Goal: Navigation & Orientation: Find specific page/section

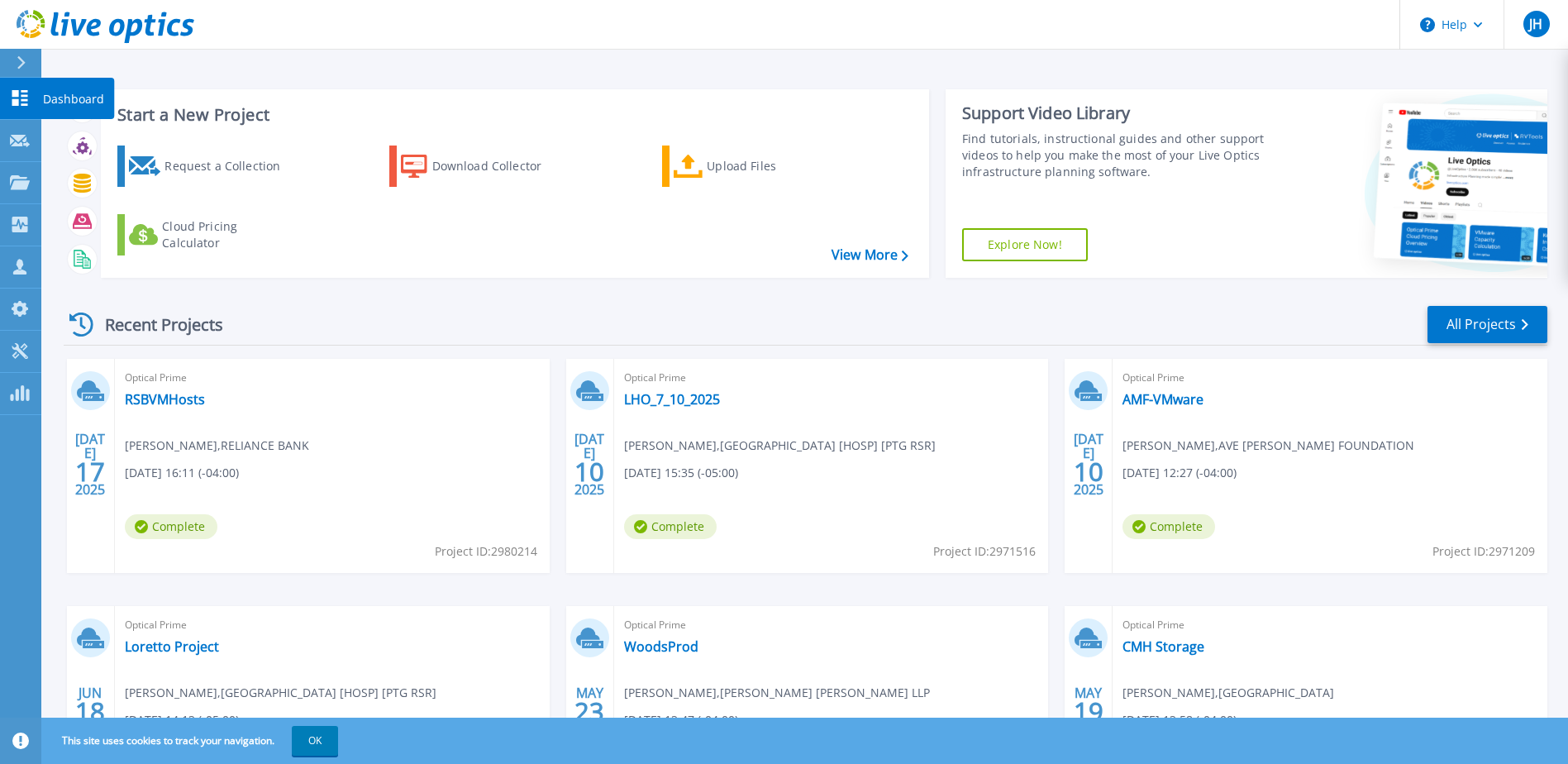
click at [7, 91] on link "Dashboard Dashboard" at bounding box center [21, 99] width 41 height 42
click at [21, 145] on icon at bounding box center [20, 141] width 20 height 12
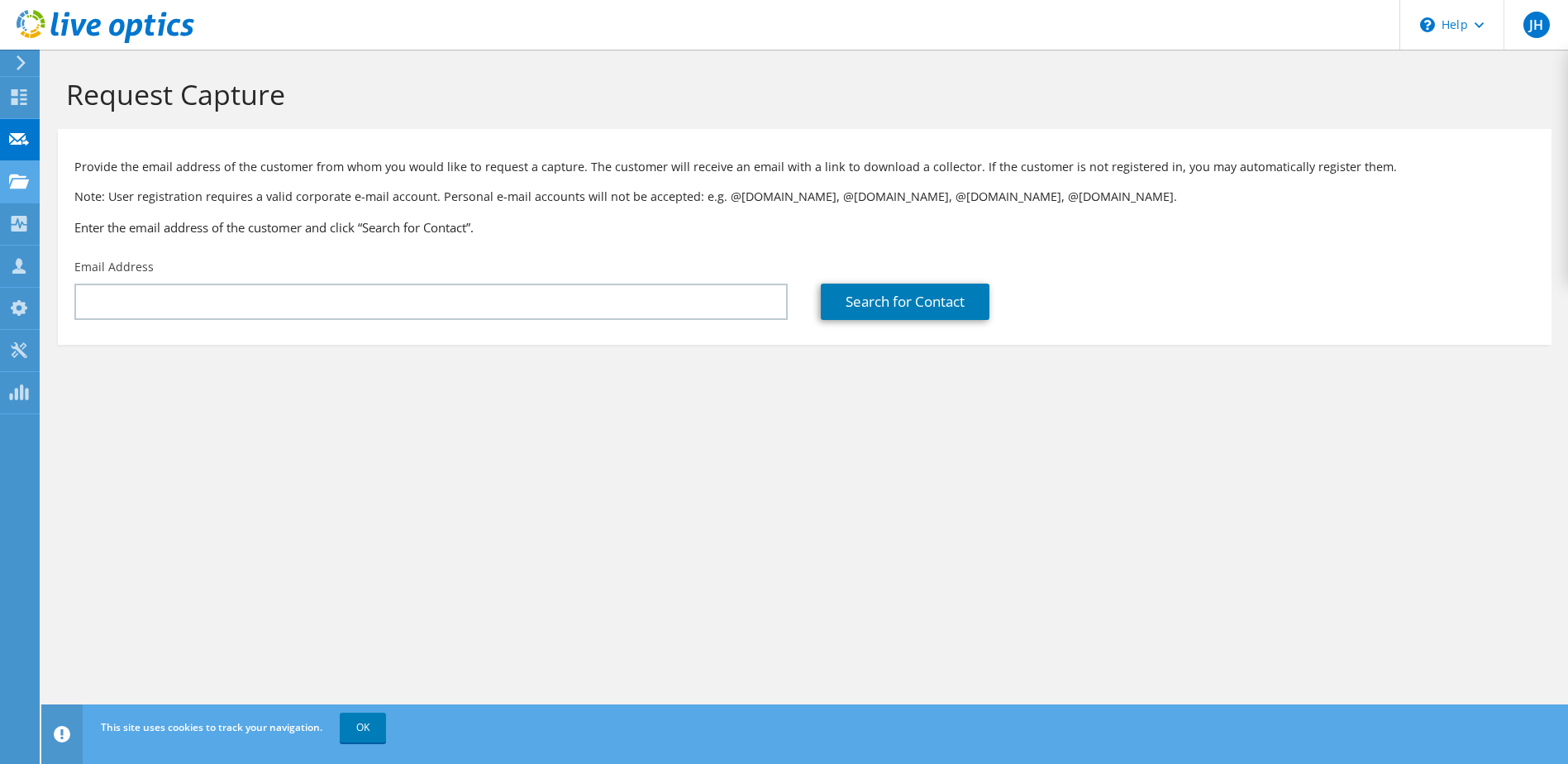
click at [16, 185] on use at bounding box center [19, 180] width 20 height 14
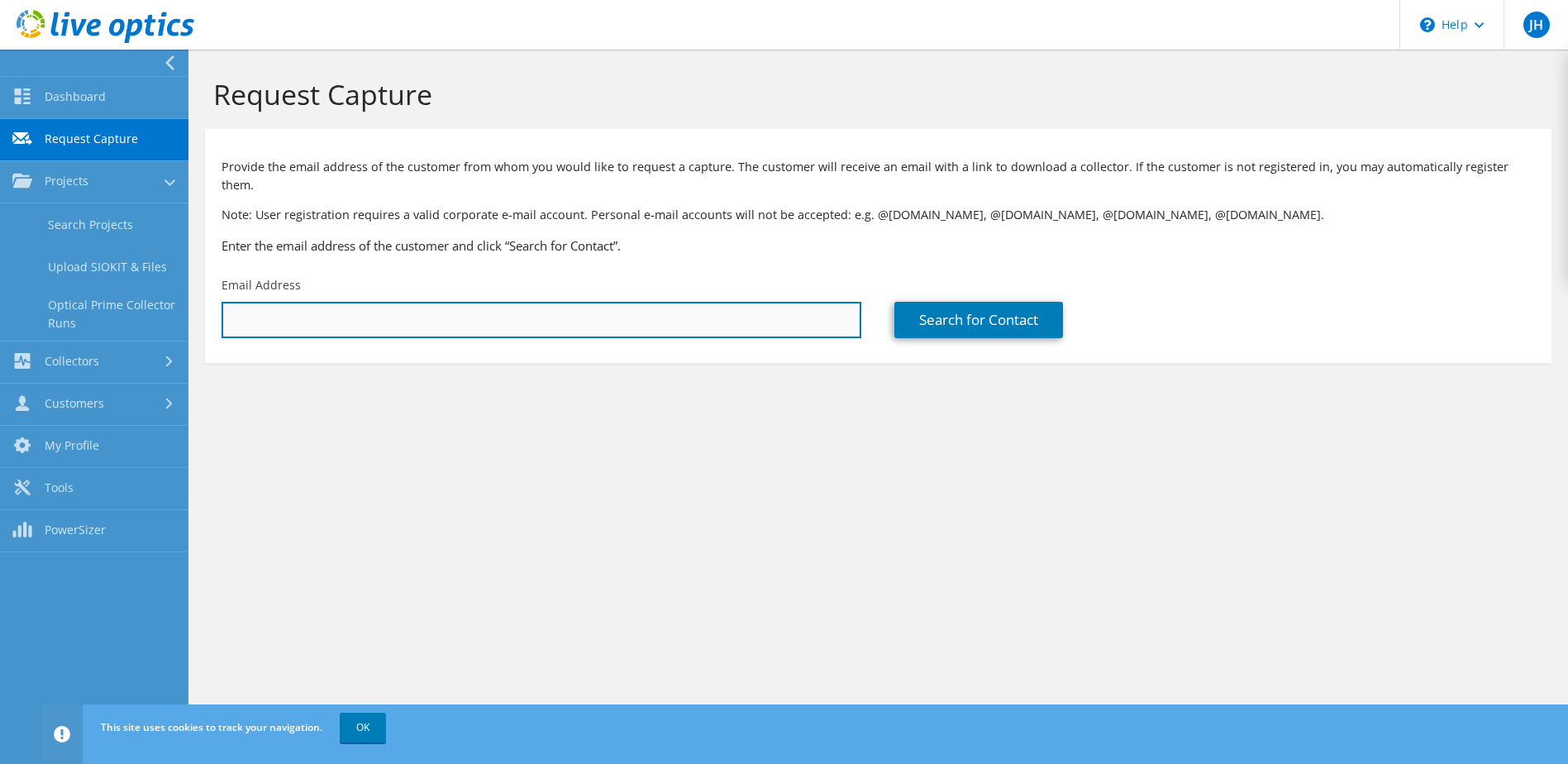
click at [356, 301] on input "text" at bounding box center [541, 319] width 640 height 36
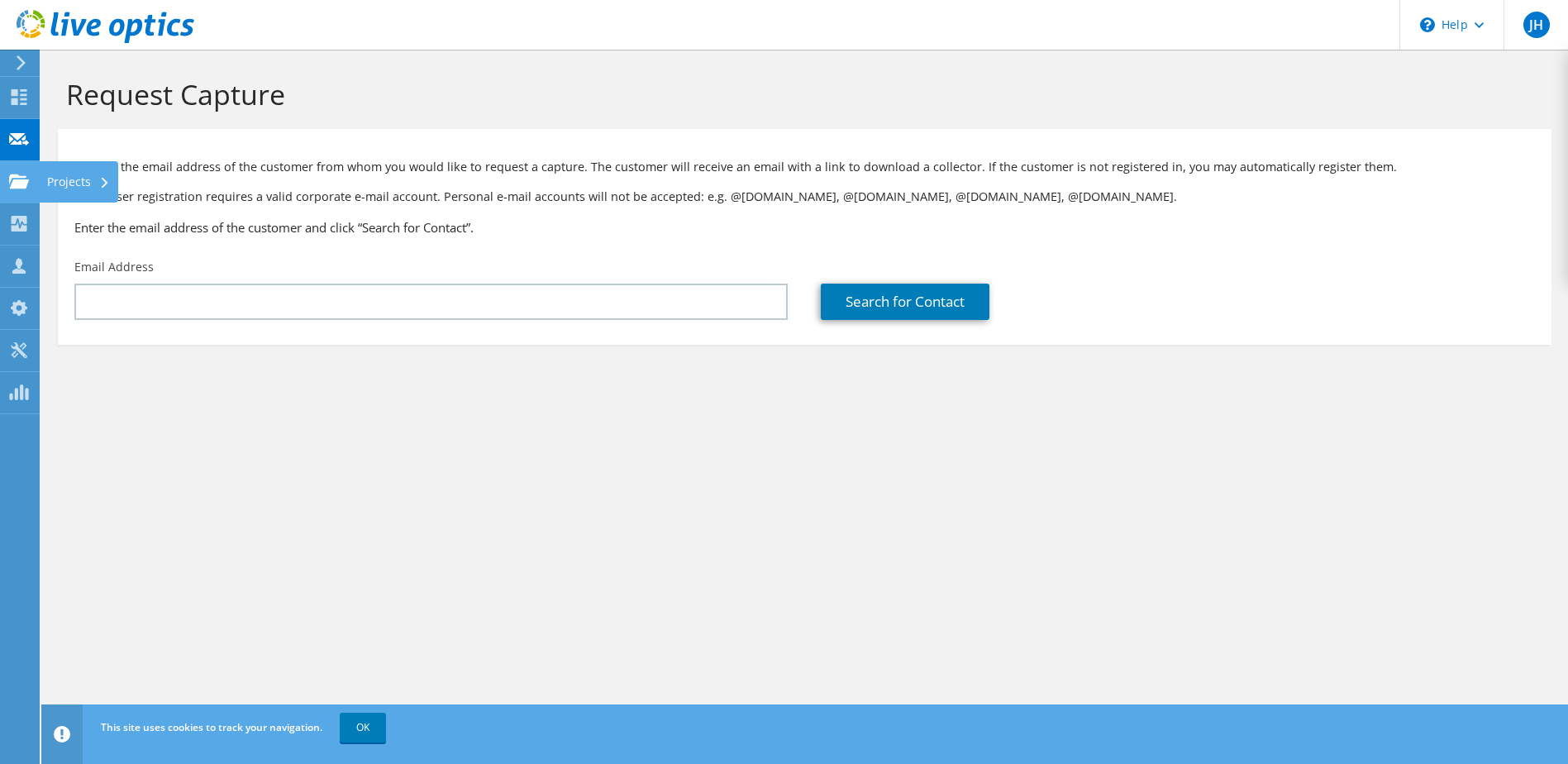
click at [15, 184] on use at bounding box center [19, 180] width 20 height 14
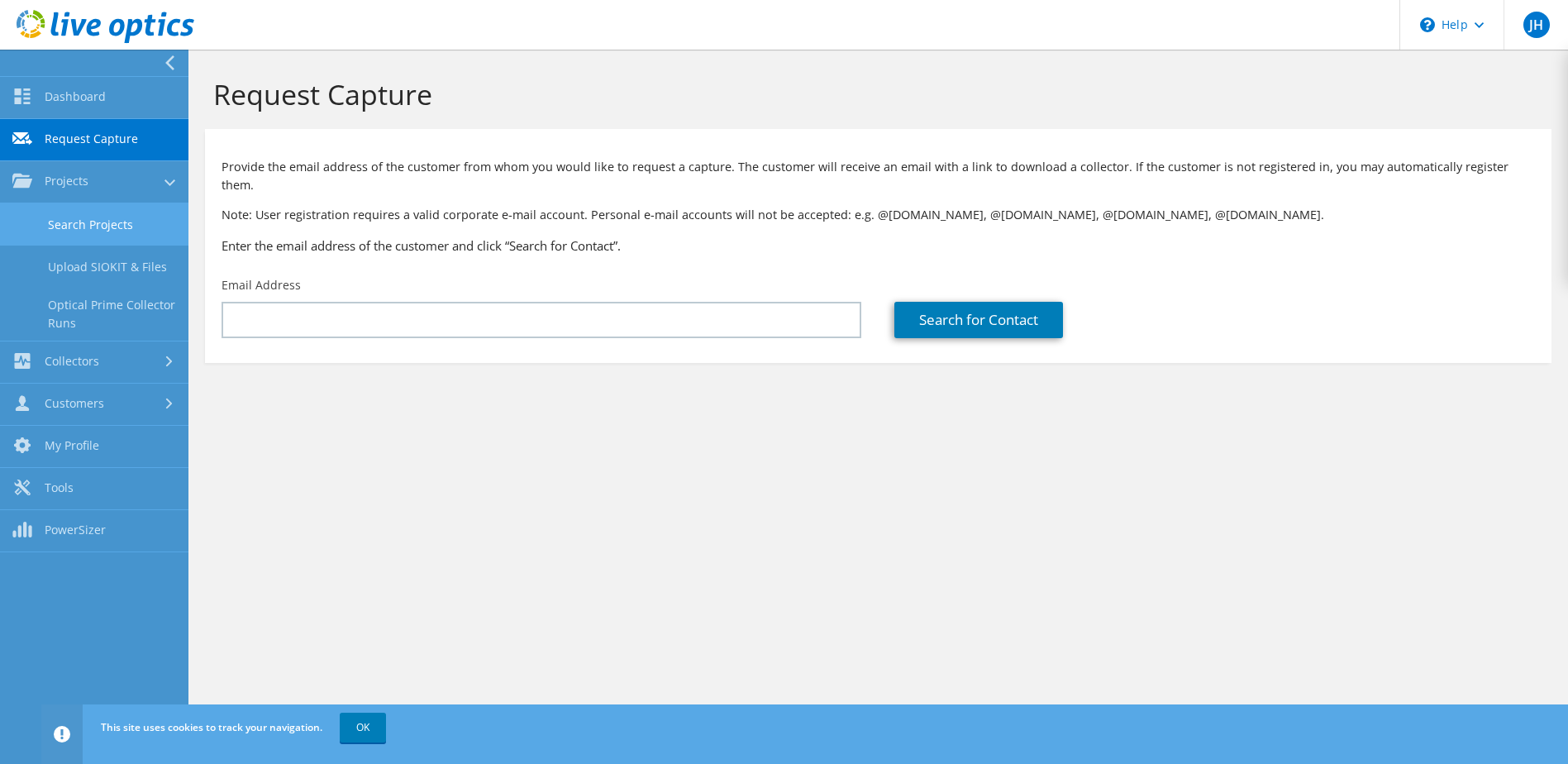
click at [99, 228] on link "Search Projects" at bounding box center [94, 224] width 189 height 42
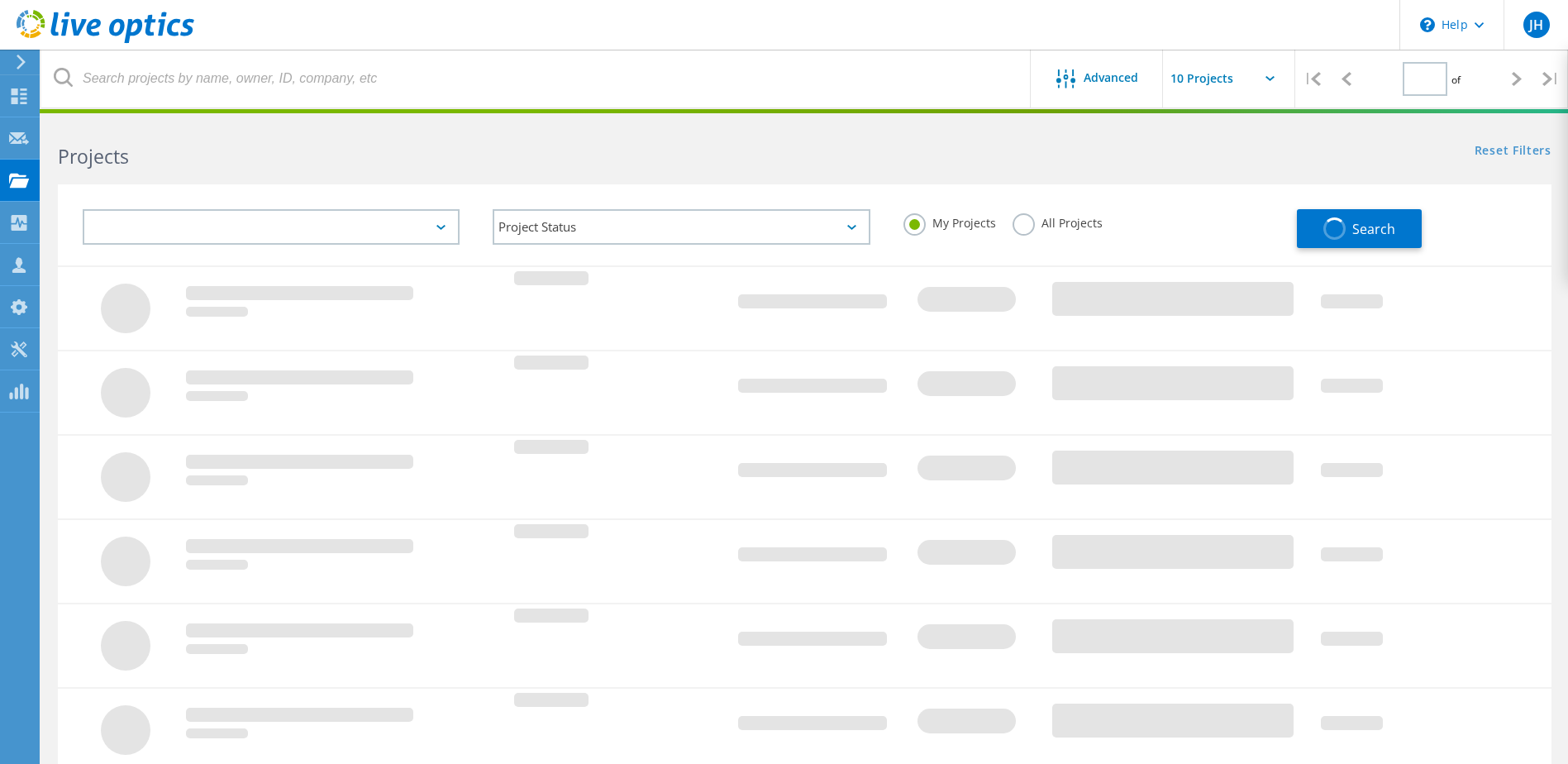
type input "1"
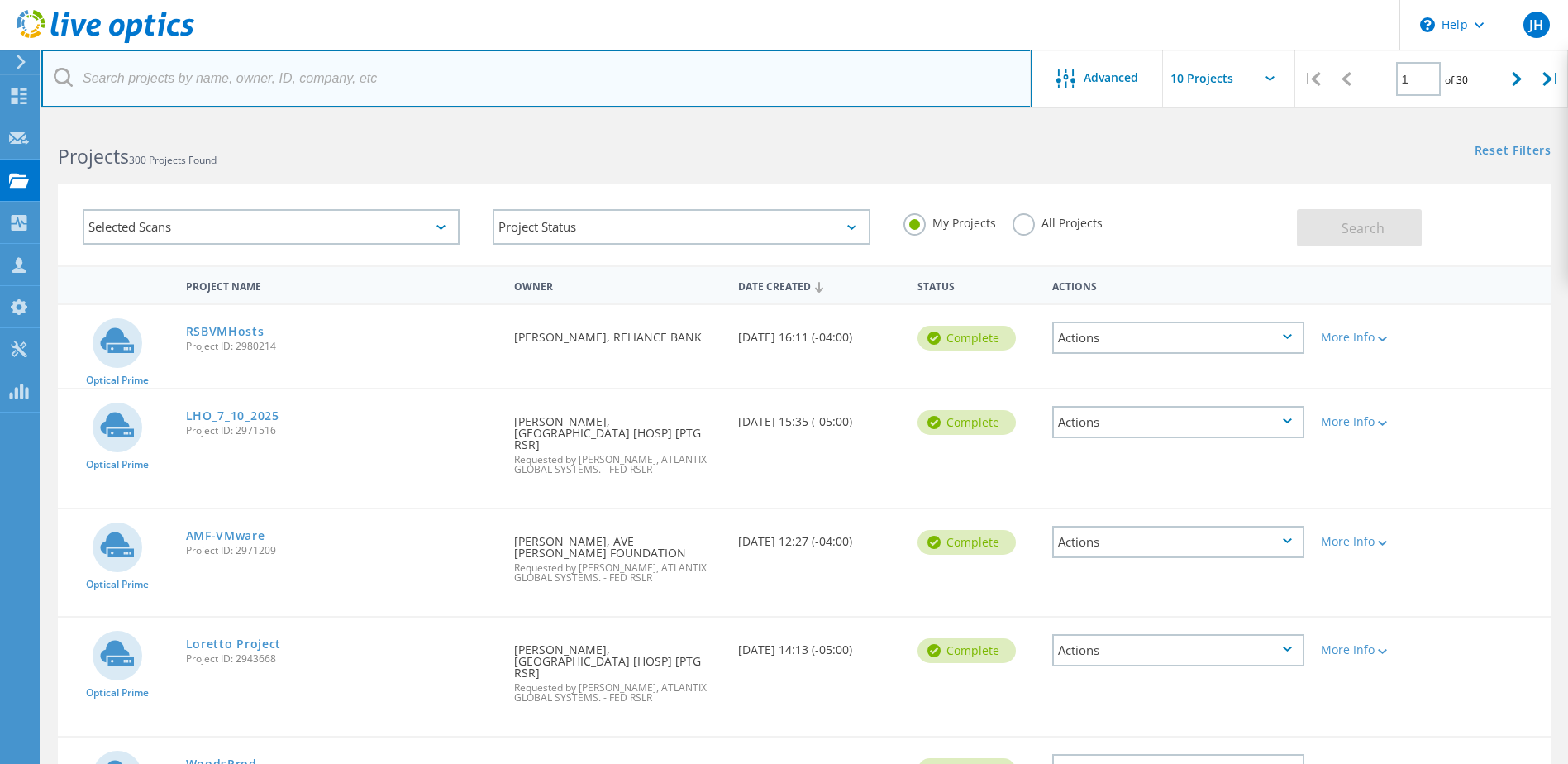
click at [244, 74] on input "text" at bounding box center [536, 78] width 990 height 58
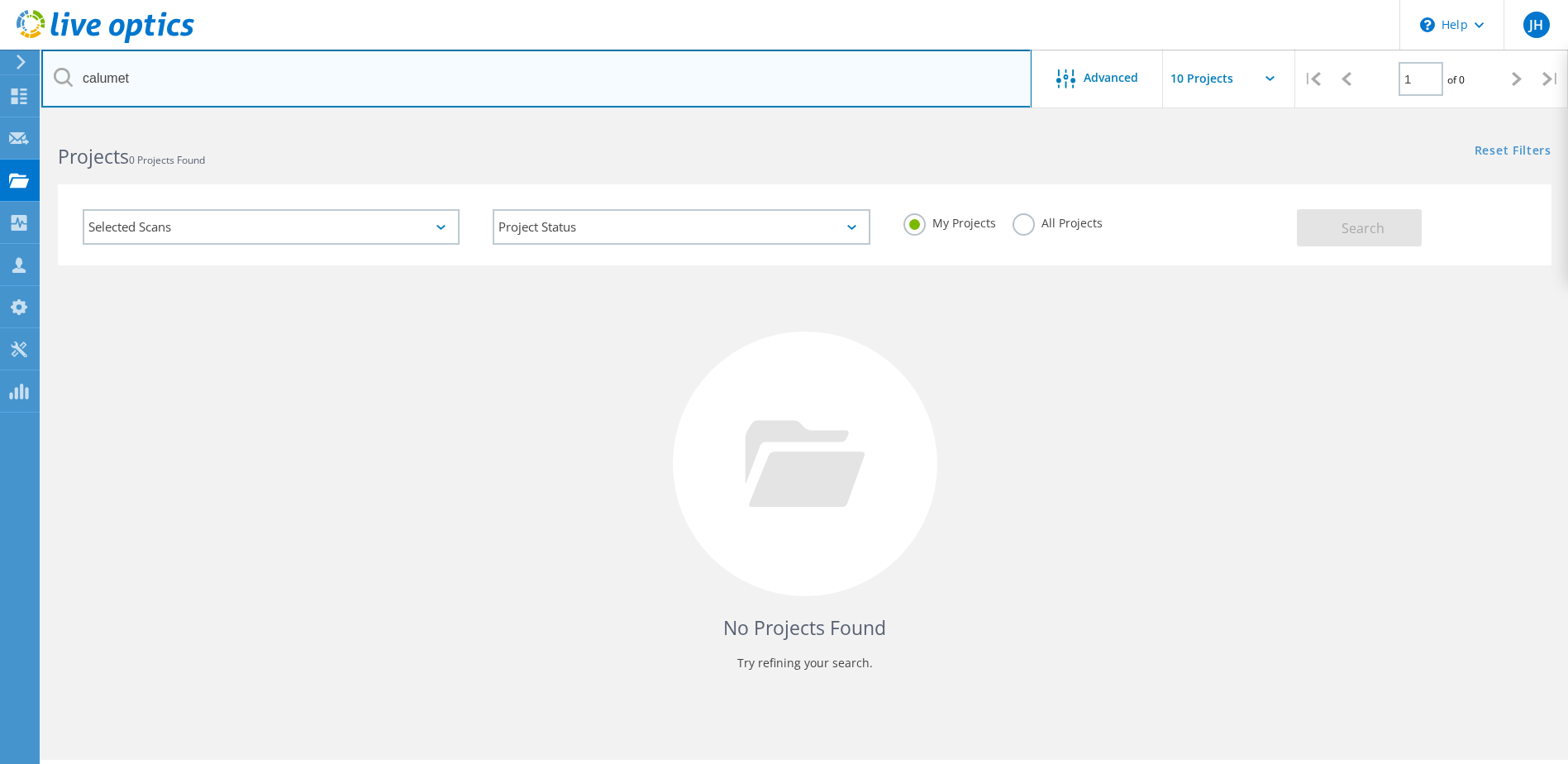
click at [198, 78] on input "calumet" at bounding box center [536, 78] width 990 height 58
paste input "text"
click at [198, 78] on input "calumet" at bounding box center [536, 78] width 990 height 58
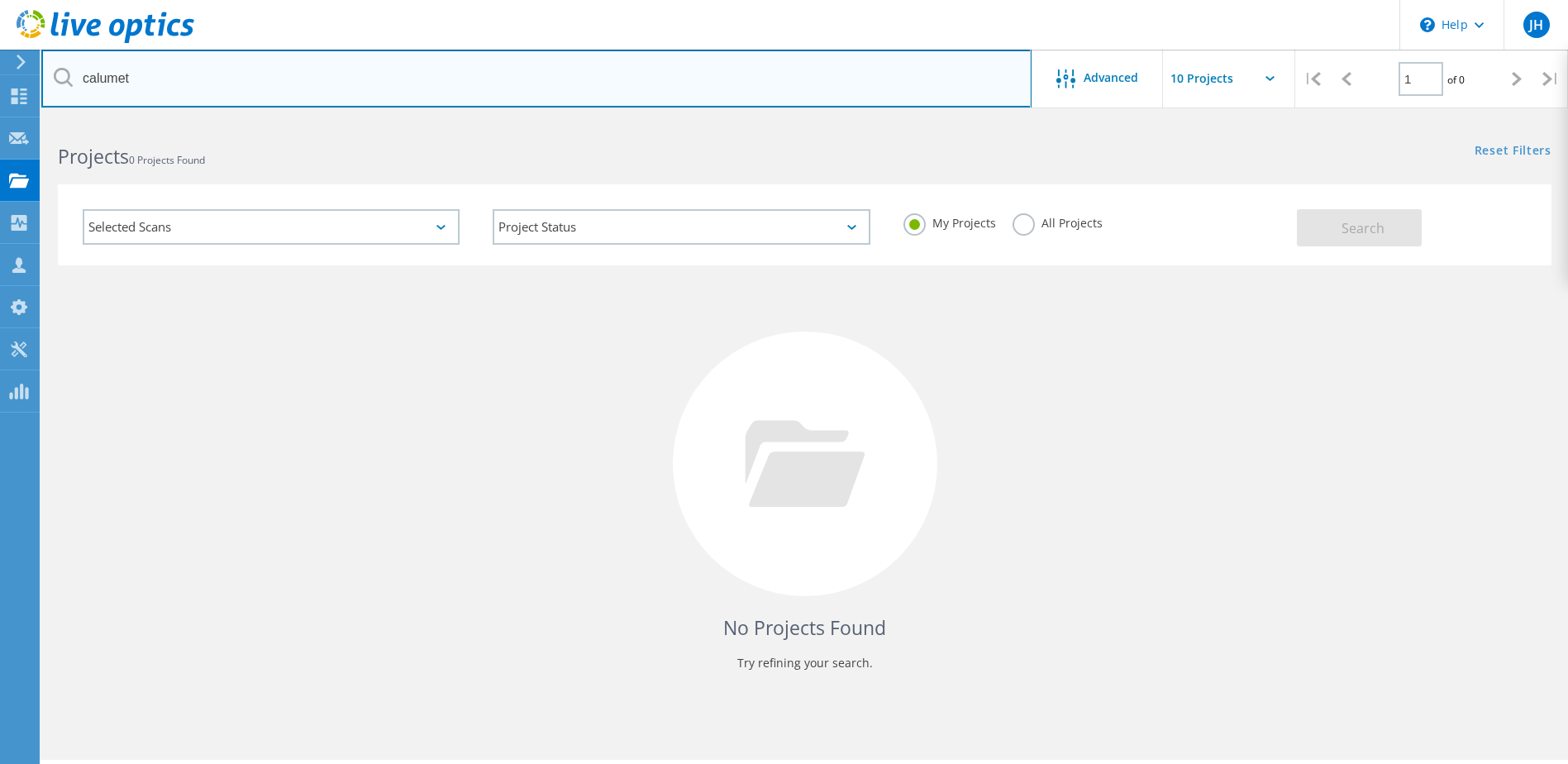
click at [198, 78] on input "calumet" at bounding box center [536, 78] width 990 height 58
click at [179, 81] on input "calumet" at bounding box center [536, 78] width 990 height 58
paste input "Joseph"
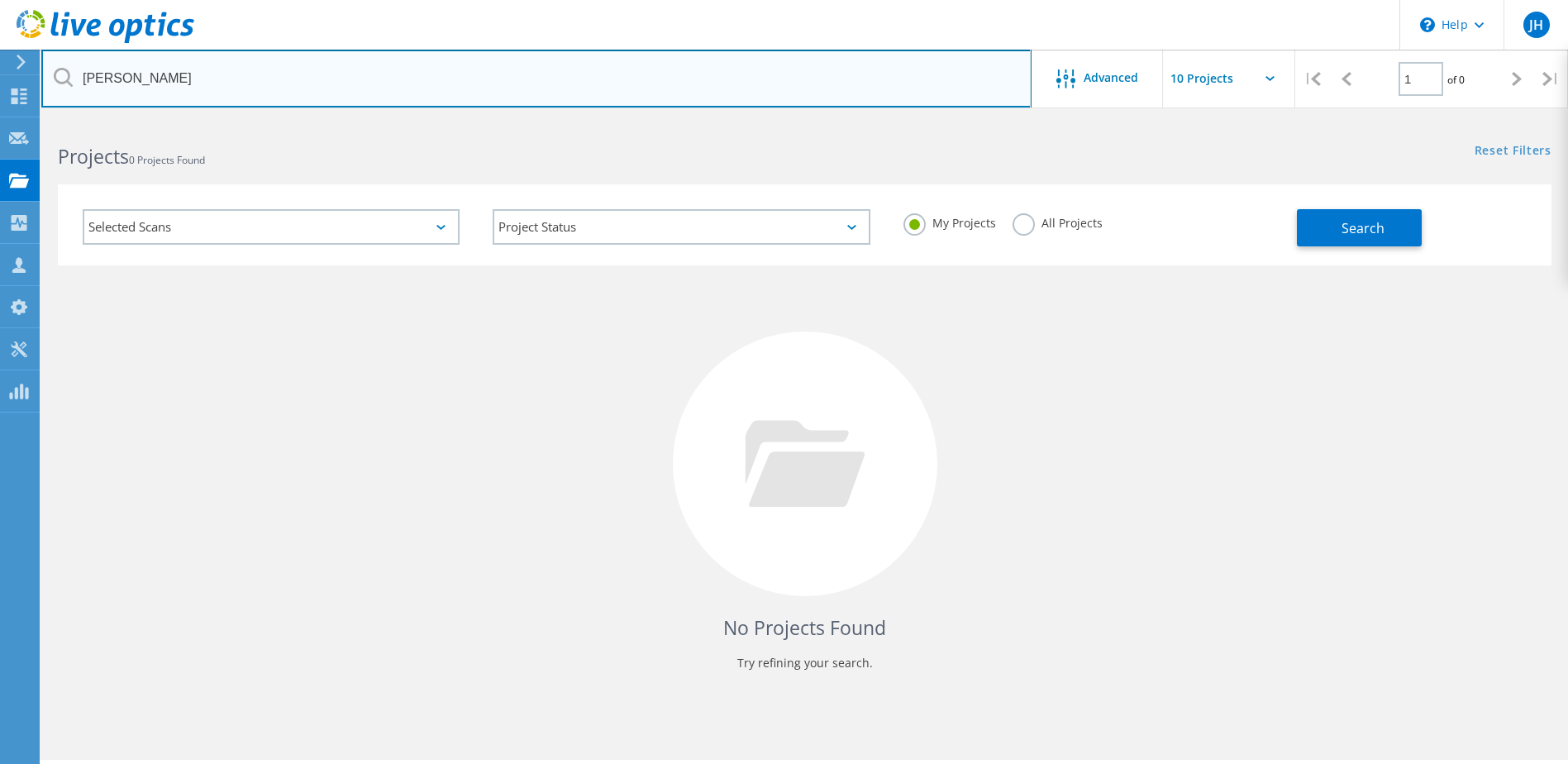
type input "Joseph"
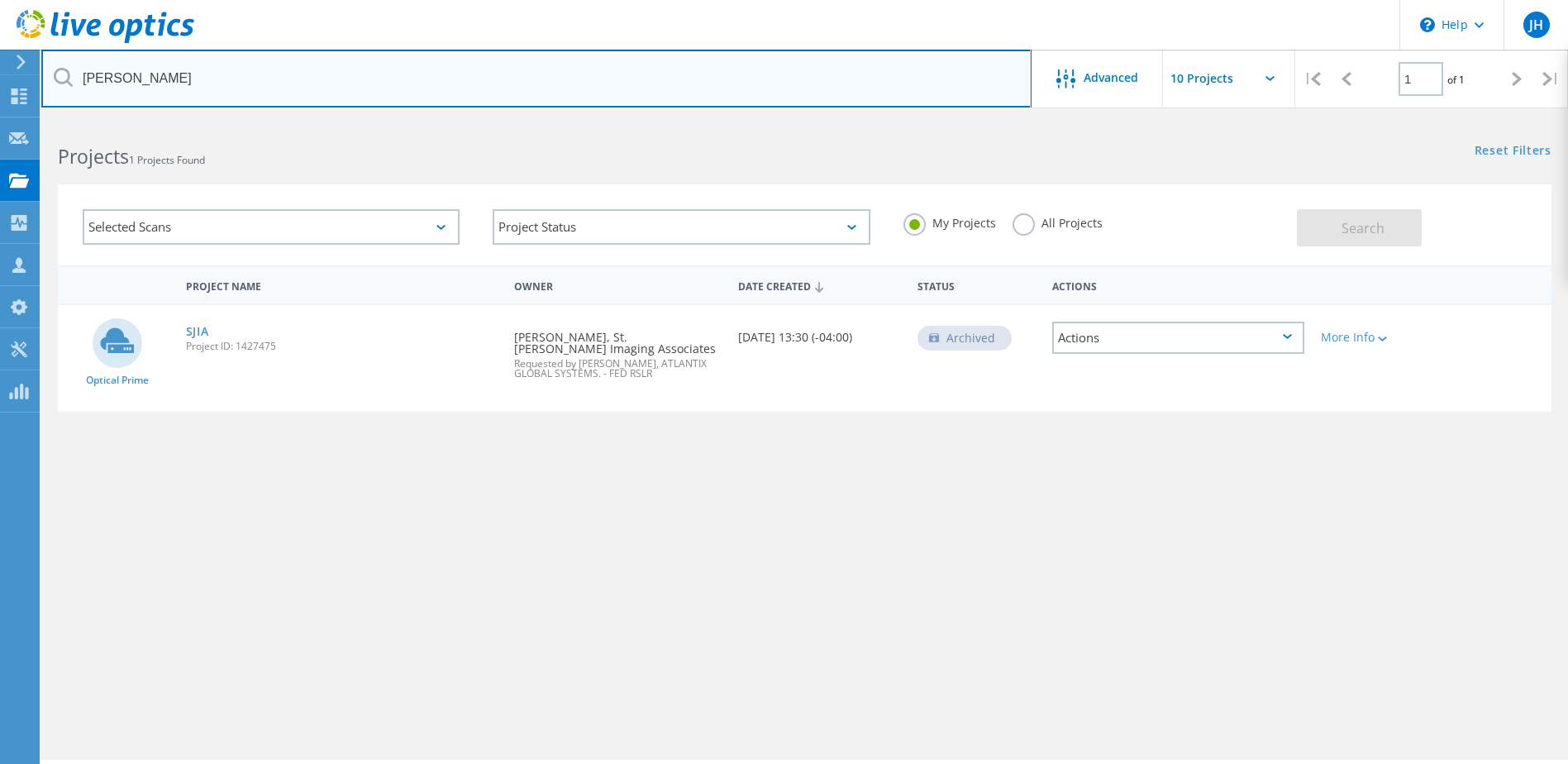
click at [224, 79] on input "Joseph" at bounding box center [536, 78] width 990 height 58
click at [226, 78] on input "Joseph" at bounding box center [536, 78] width 990 height 58
